Goal: Use online tool/utility: Utilize a website feature to perform a specific function

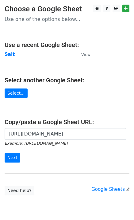
scroll to position [0, 134]
type input "https://docs.google.com/spreadsheets/d/1VPCjPxRBbWNLJjnCxAA0nW7_SpSsRbxUAy_tFhd…"
click at [10, 163] on div "https://docs.google.com/spreadsheets/d/1VPCjPxRBbWNLJjnCxAA0nW7_SpSsRbxUAy_tFhd…" at bounding box center [67, 148] width 134 height 41
click at [11, 160] on input "Next" at bounding box center [13, 158] width 16 height 10
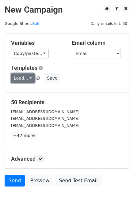
click at [16, 80] on link "Load..." at bounding box center [23, 78] width 24 height 10
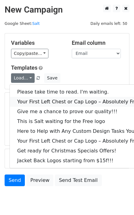
click at [30, 99] on link "Your First Left Chest or Cap Logo – Absolutely Free" at bounding box center [83, 102] width 147 height 10
